Goal: Transaction & Acquisition: Book appointment/travel/reservation

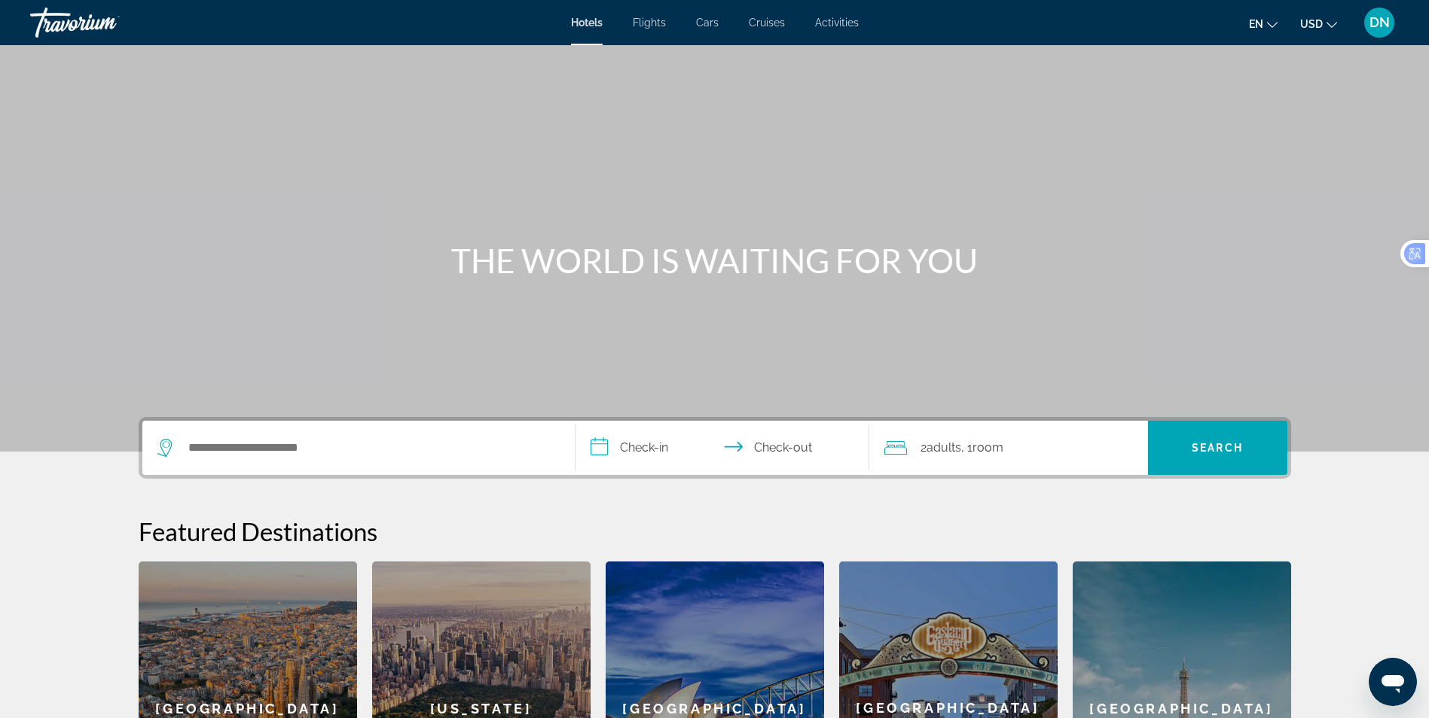
click at [643, 27] on span "Flights" at bounding box center [649, 23] width 33 height 12
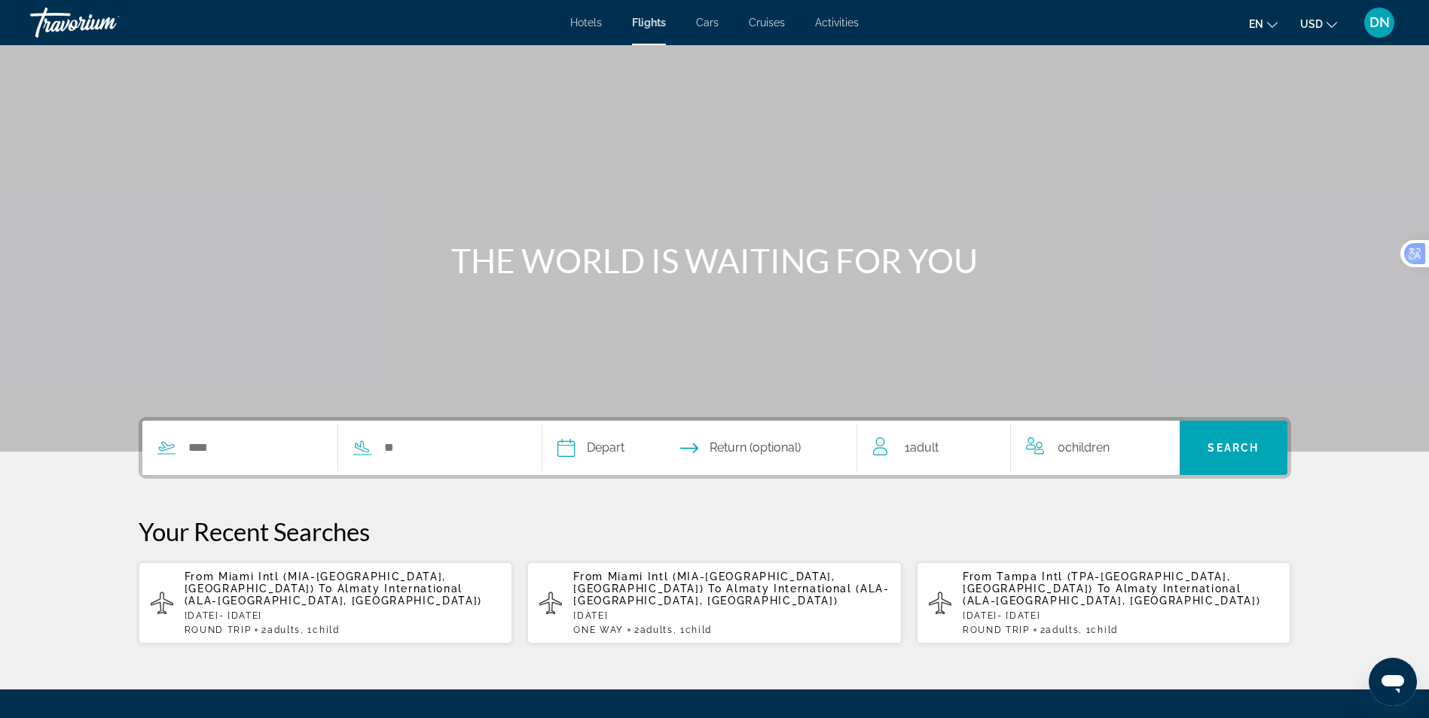
click at [242, 615] on p "[DATE] - [DATE]" at bounding box center [343, 616] width 316 height 11
click at [636, 603] on span "Almaty International (ALA-[GEOGRAPHIC_DATA], [GEOGRAPHIC_DATA])" at bounding box center [731, 595] width 316 height 24
